Goal: Find contact information: Find contact information

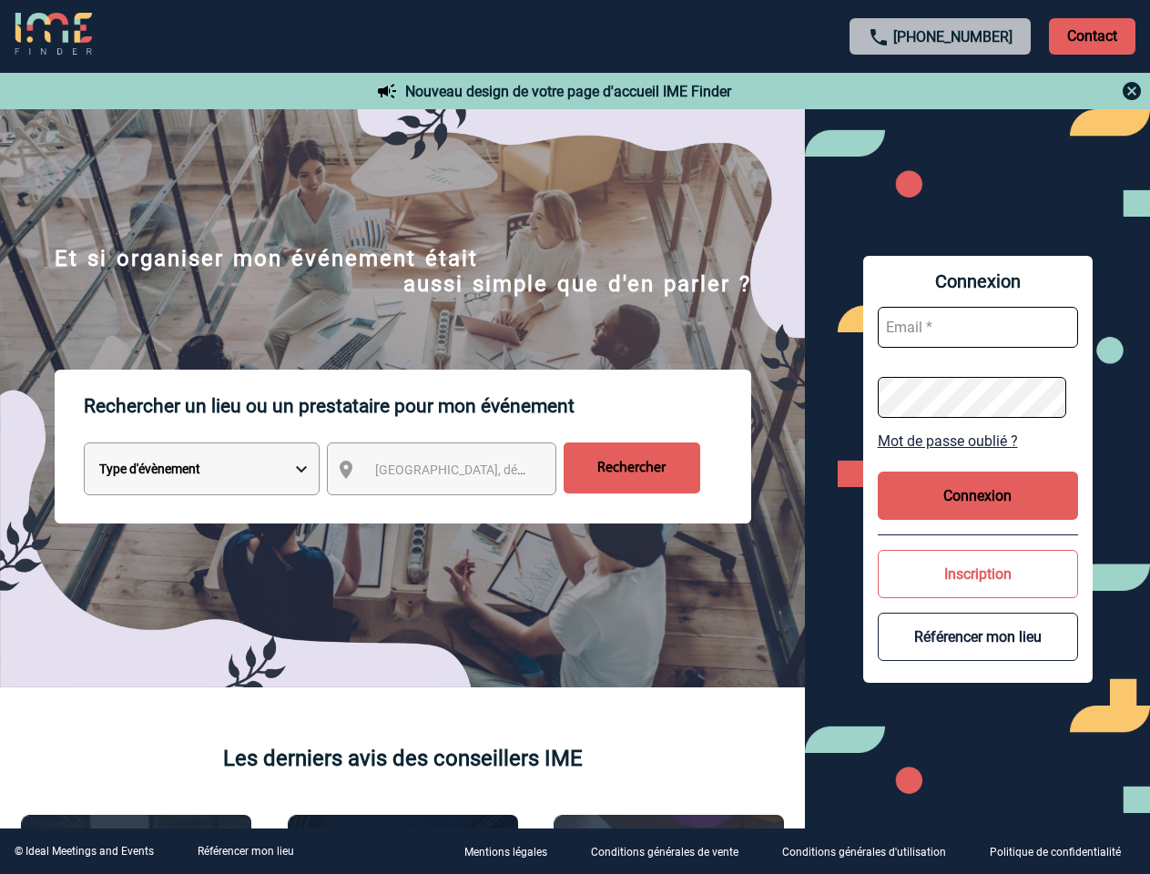
click at [574, 437] on p "Rechercher un lieu ou un prestataire pour mon événement" at bounding box center [417, 406] width 667 height 73
click at [1092, 36] on p "Contact" at bounding box center [1092, 36] width 86 height 36
click at [940, 91] on body "[PHONE_NUMBER] Contact Contact Nouveau design de votre page d'accueil IME Finde…" at bounding box center [575, 437] width 1150 height 874
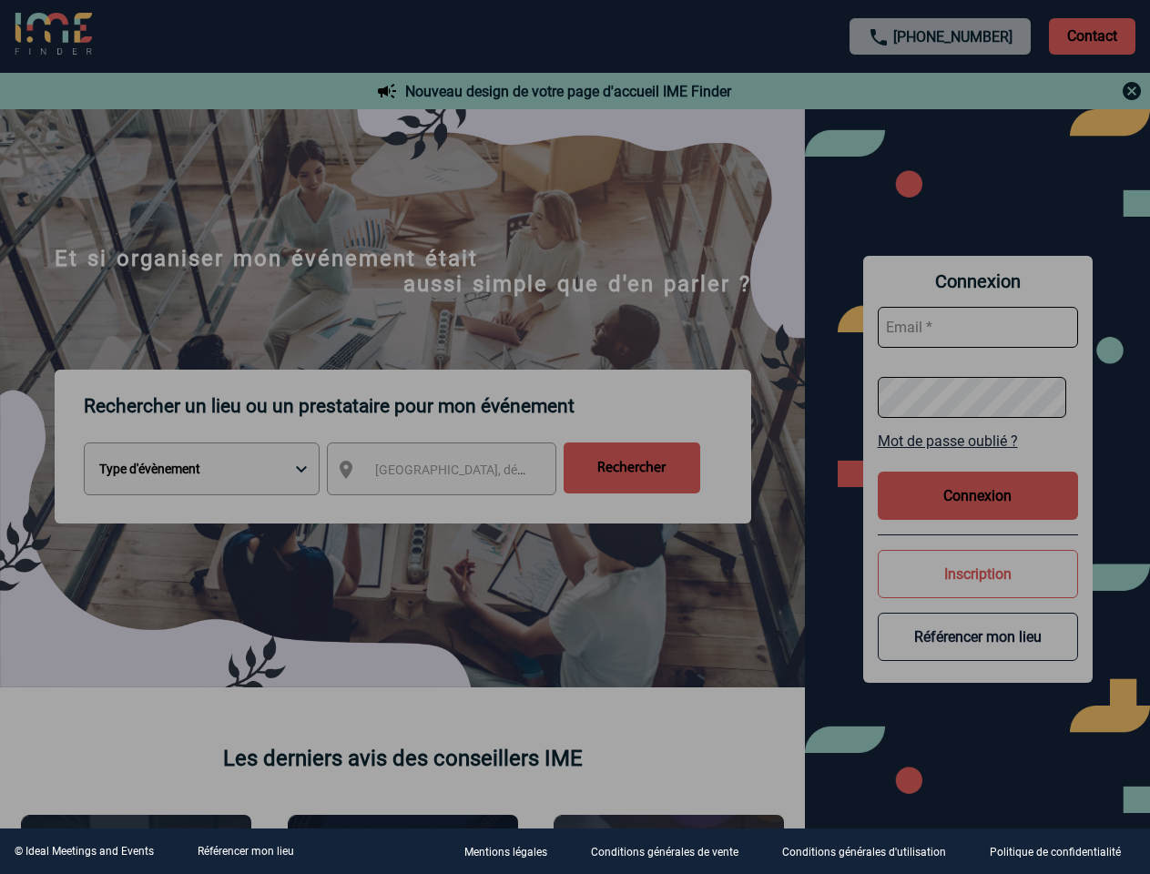
click at [458, 473] on div at bounding box center [575, 437] width 1150 height 874
click at [978, 441] on div at bounding box center [575, 437] width 1150 height 874
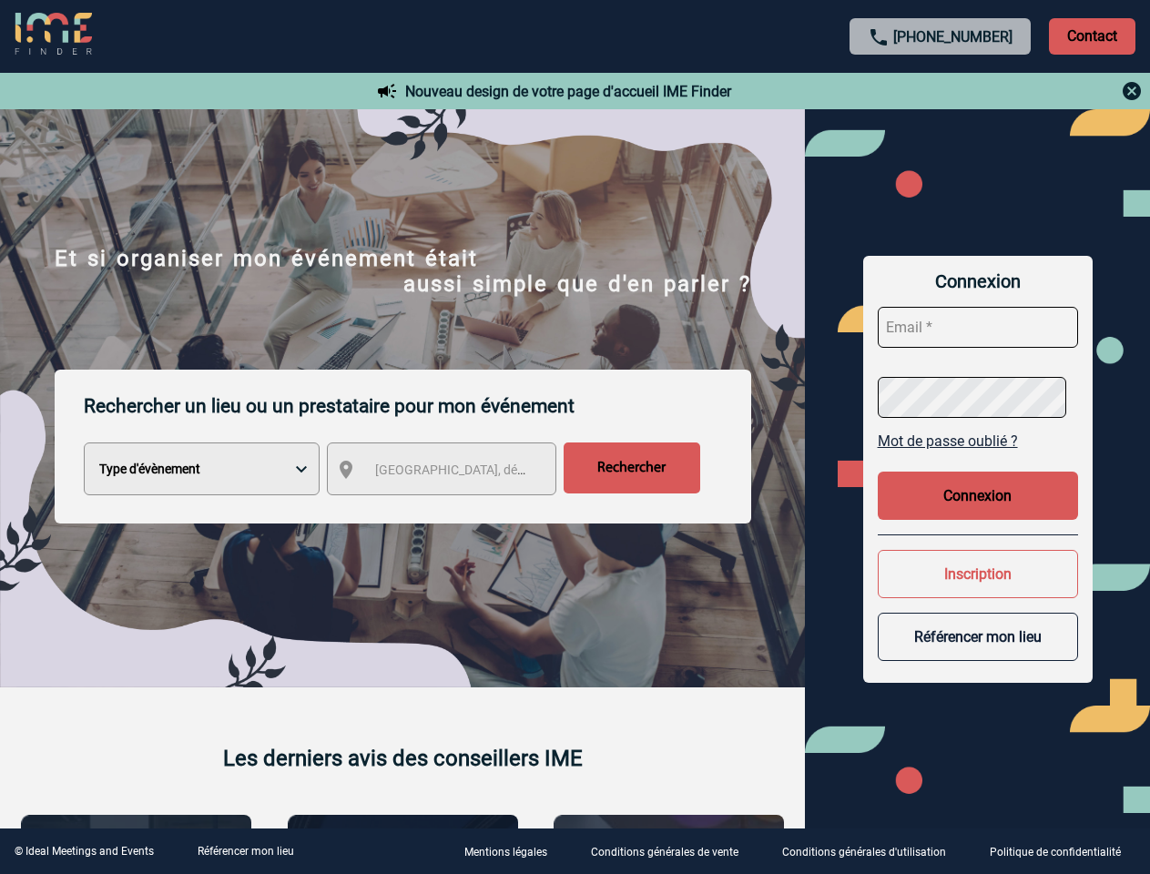
click at [978, 495] on button "Connexion" at bounding box center [978, 496] width 200 height 48
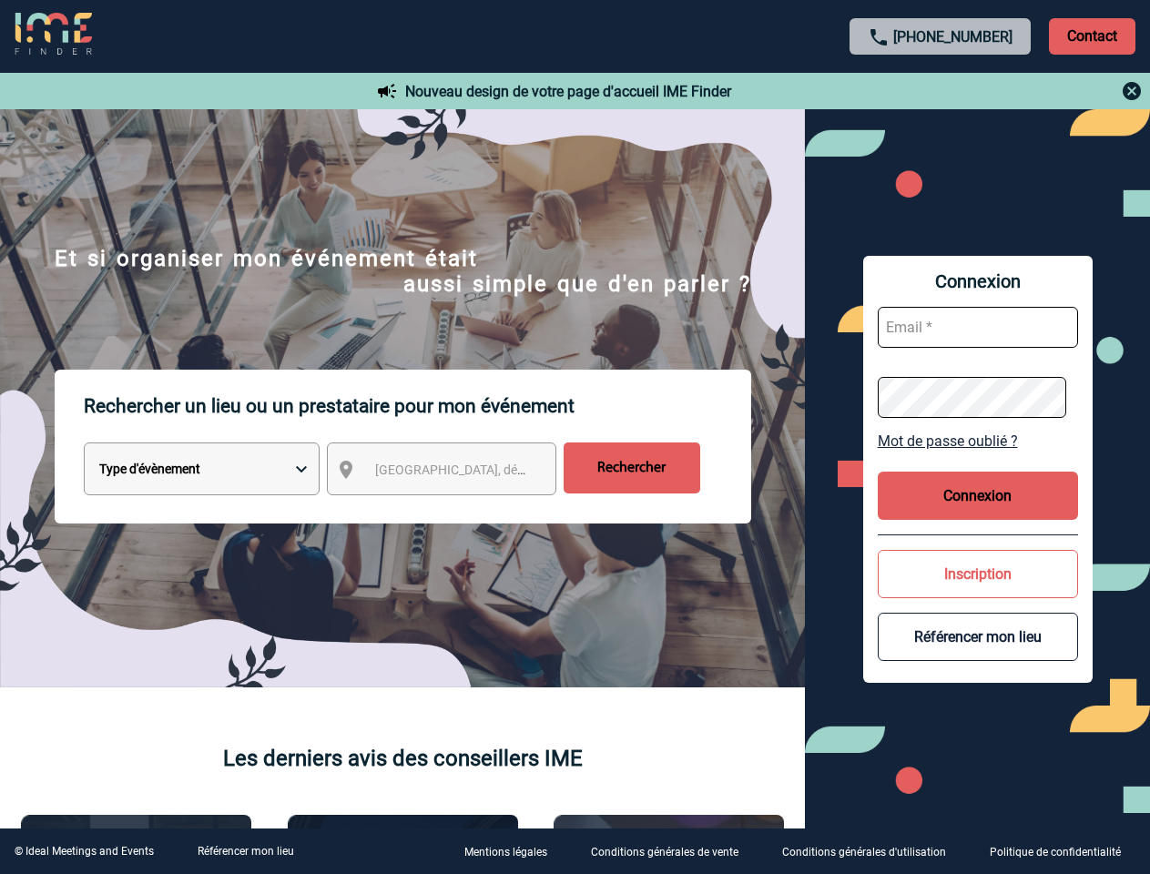
click at [978, 574] on div at bounding box center [574, 436] width 1148 height 872
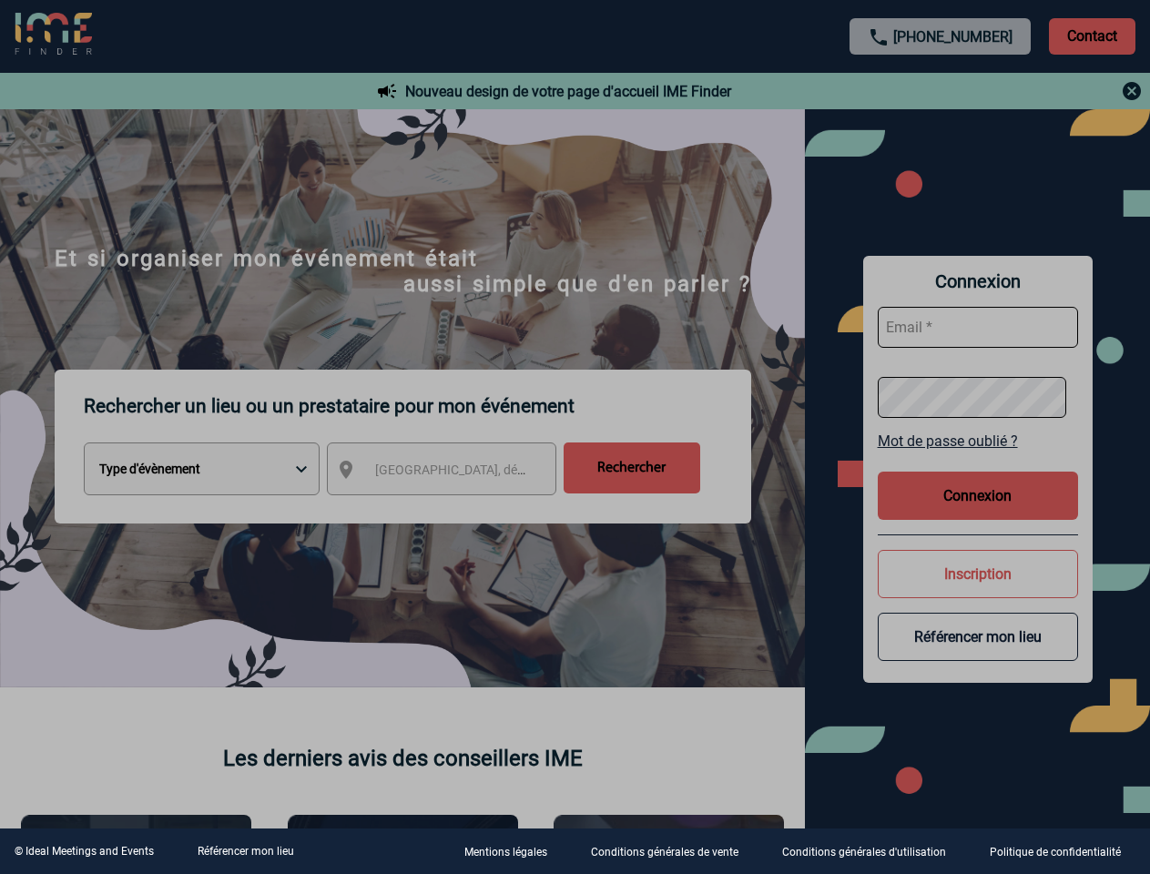
click at [978, 636] on div at bounding box center [575, 437] width 1150 height 874
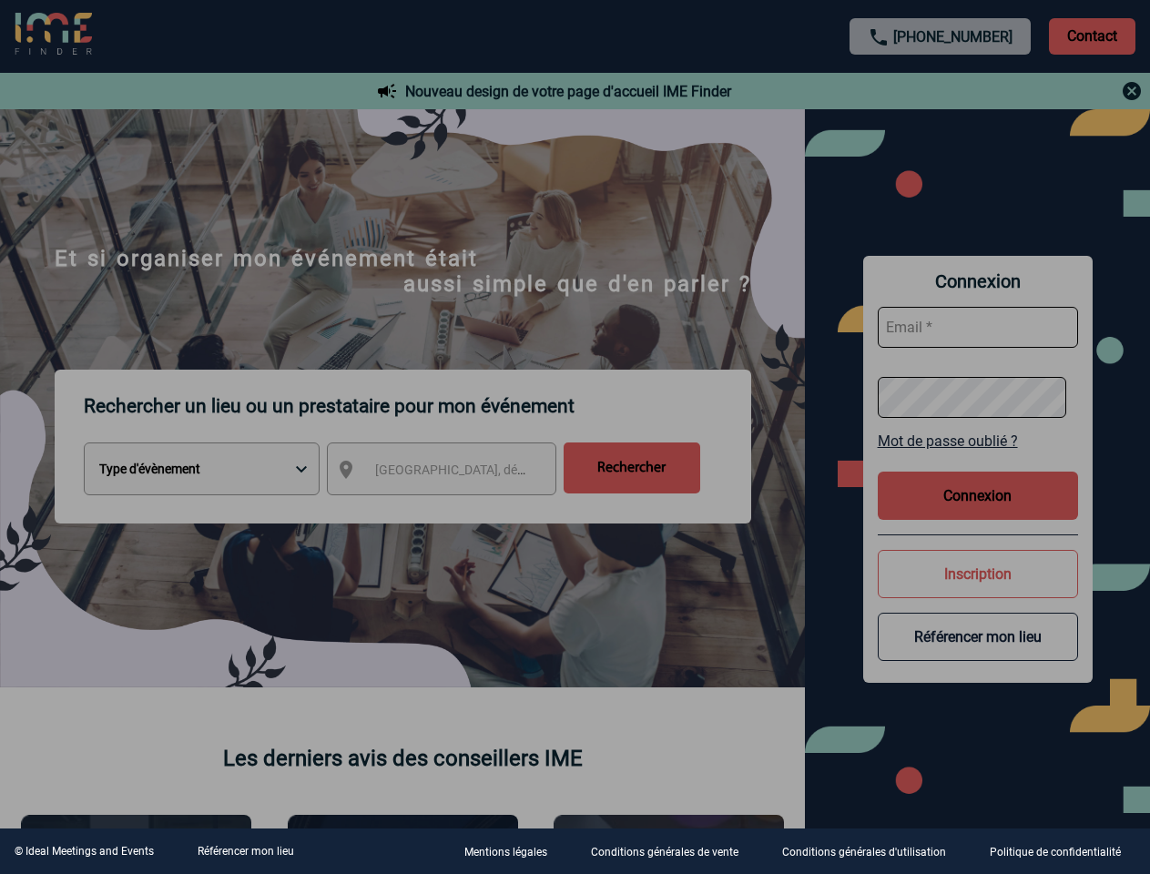
click at [245, 851] on link "Référencer mon lieu" at bounding box center [246, 851] width 97 height 13
